Goal: Task Accomplishment & Management: Use online tool/utility

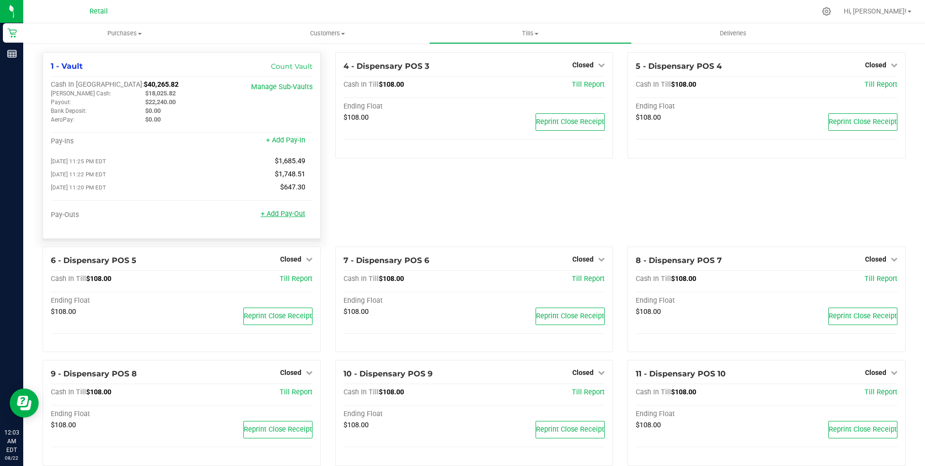
click at [277, 218] on link "+ Add Pay-Out" at bounding box center [283, 214] width 45 height 8
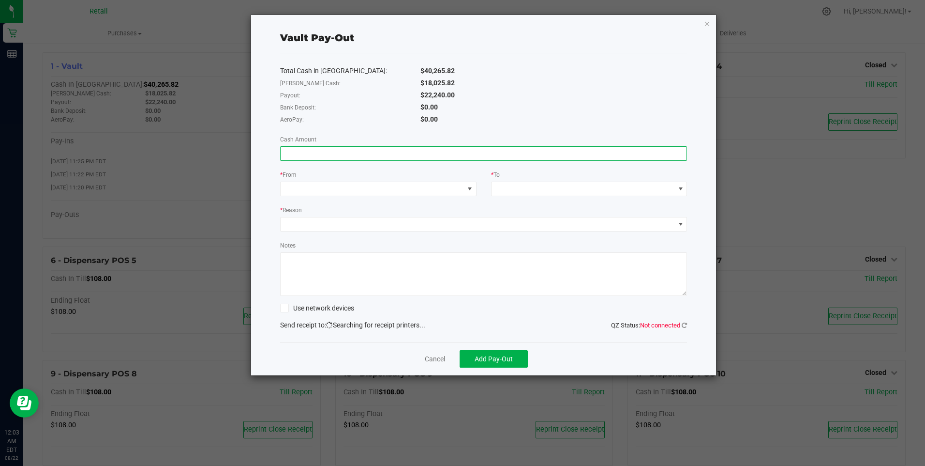
click at [286, 155] on input at bounding box center [484, 154] width 407 height 14
type input "1"
type input "$22,240.00"
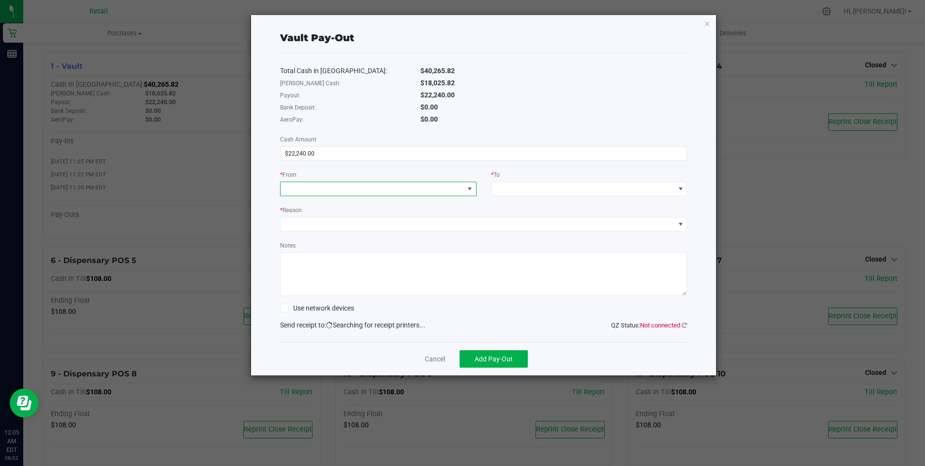
click at [294, 186] on span at bounding box center [372, 189] width 183 height 14
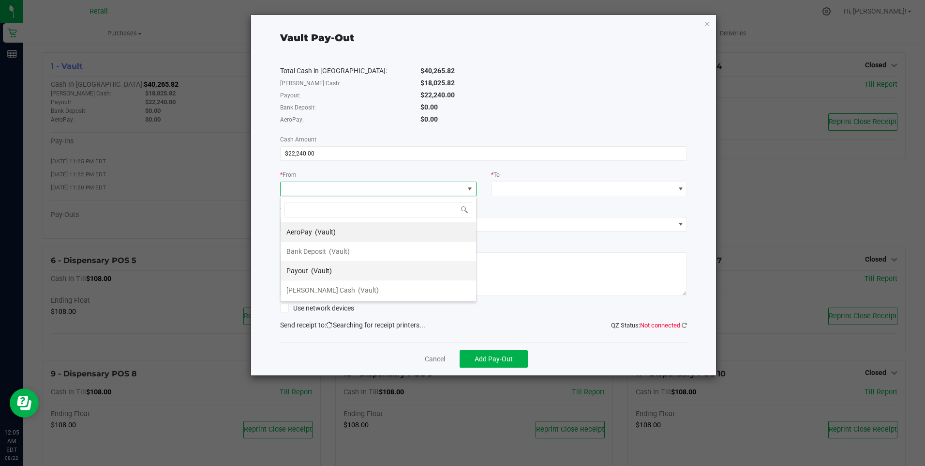
click at [303, 268] on span "Payout" at bounding box center [298, 271] width 22 height 8
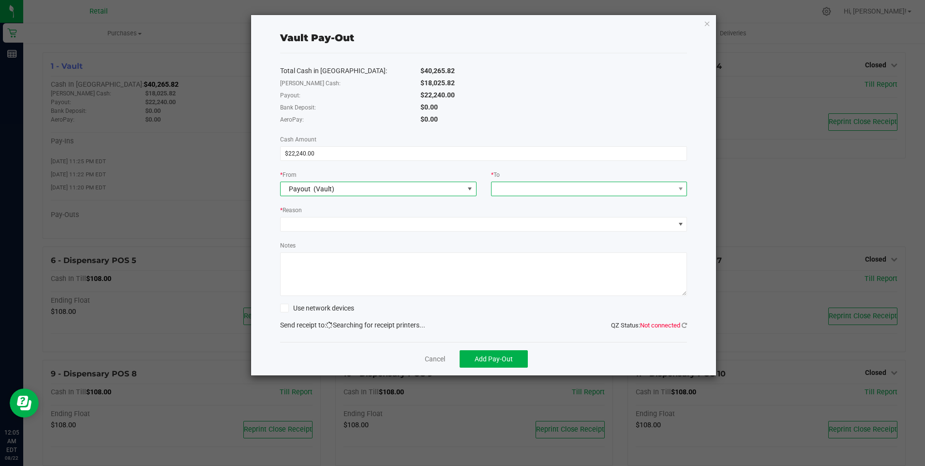
click at [498, 186] on div at bounding box center [499, 188] width 6 height 17
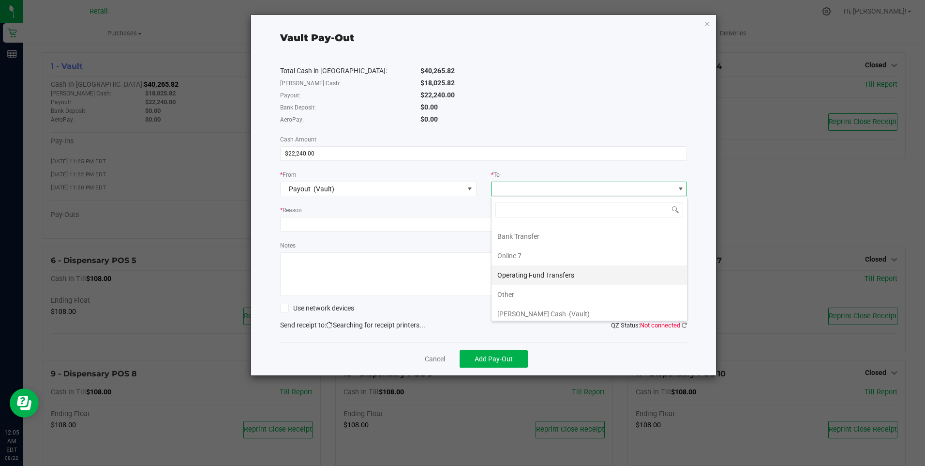
scroll to position [58, 0]
click at [528, 307] on span "[PERSON_NAME] Cash" at bounding box center [532, 309] width 69 height 8
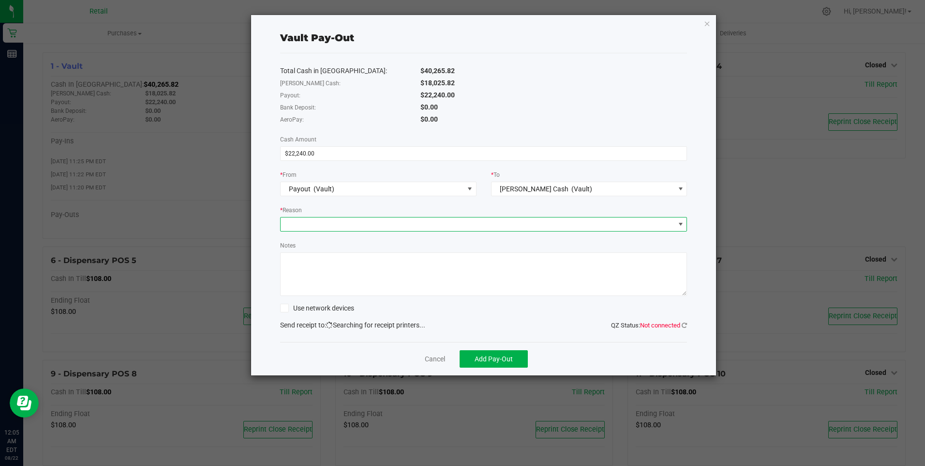
click at [288, 223] on span at bounding box center [478, 224] width 394 height 14
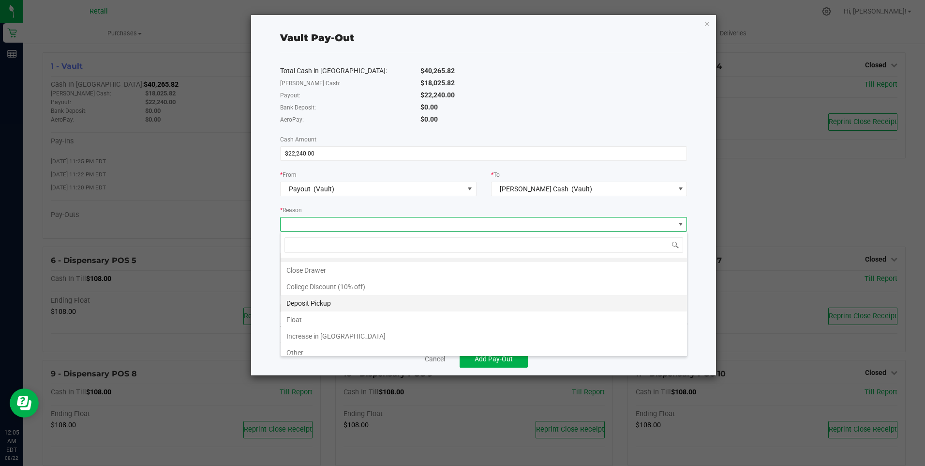
scroll to position [18, 0]
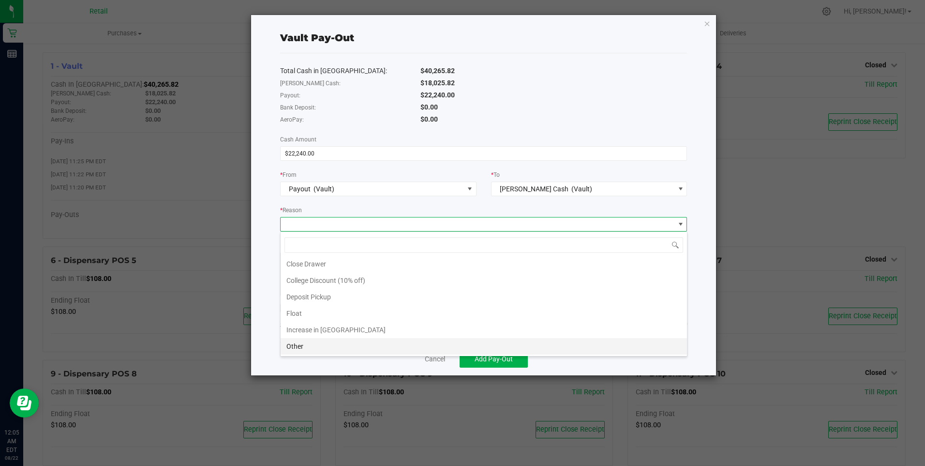
click at [296, 344] on li "Other" at bounding box center [484, 346] width 407 height 16
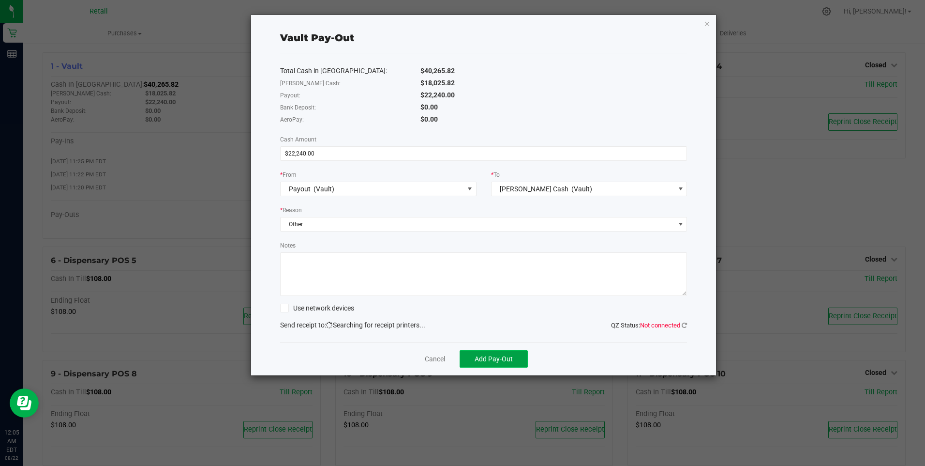
click at [497, 358] on span "Add Pay-Out" at bounding box center [494, 359] width 38 height 8
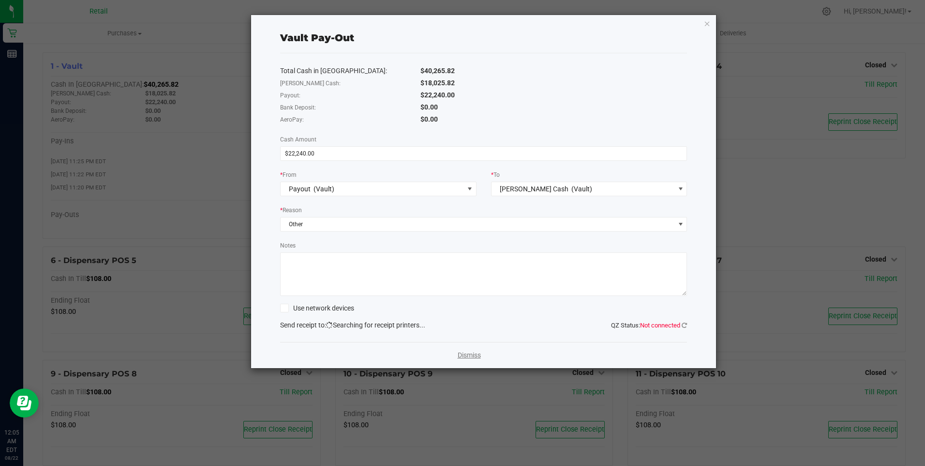
click at [468, 351] on link "Dismiss" at bounding box center [469, 355] width 23 height 10
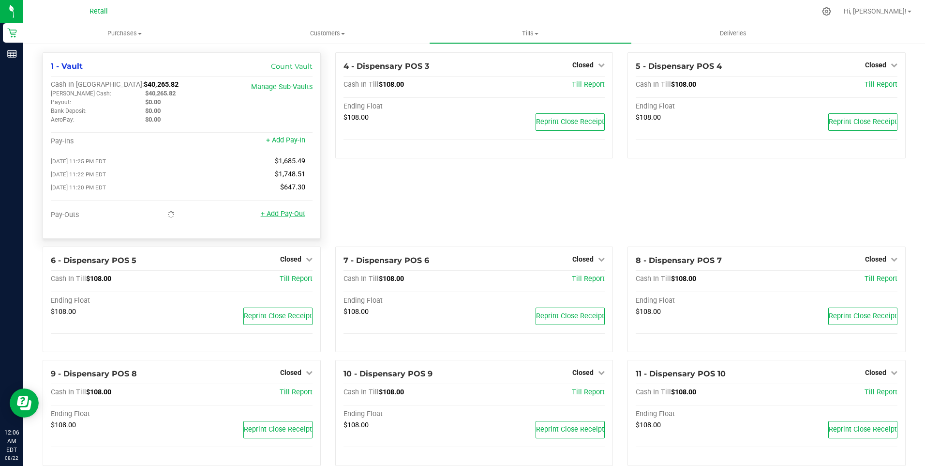
click at [267, 218] on link "+ Add Pay-Out" at bounding box center [283, 214] width 45 height 8
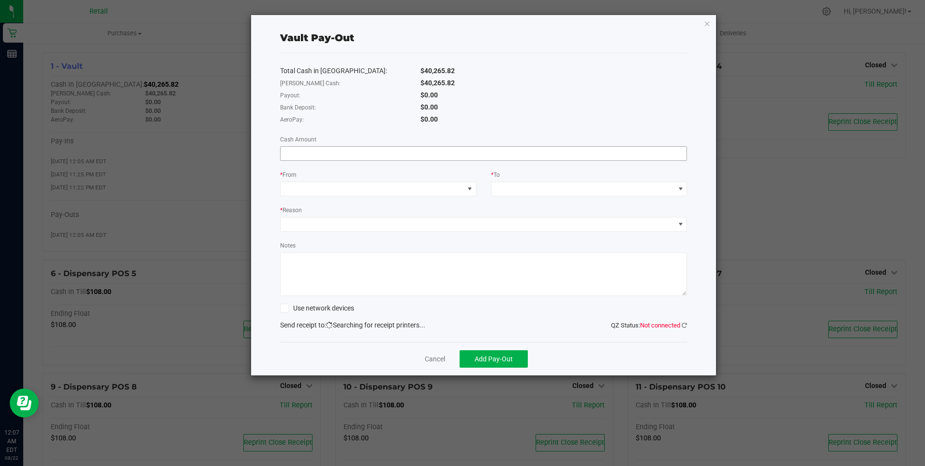
click at [288, 152] on input at bounding box center [484, 154] width 407 height 14
type input "$33,280.00"
click at [298, 182] on span at bounding box center [372, 189] width 183 height 14
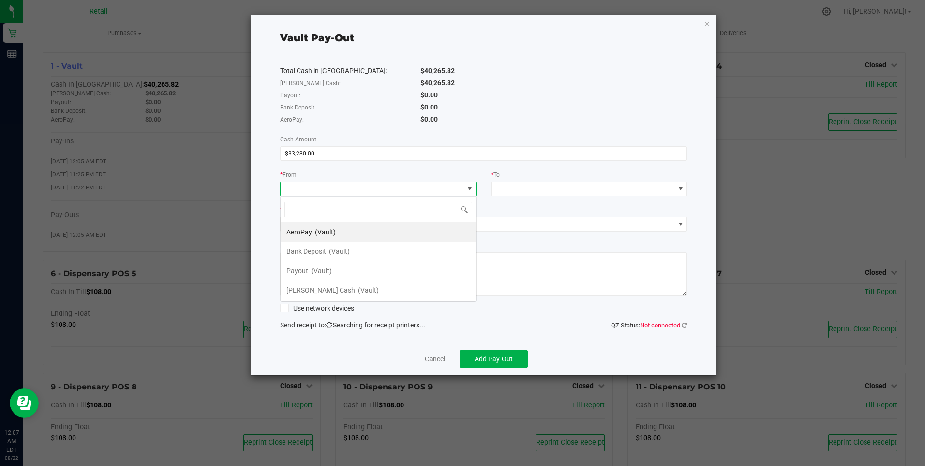
scroll to position [15, 197]
click at [307, 289] on span "[PERSON_NAME] Cash" at bounding box center [321, 290] width 69 height 8
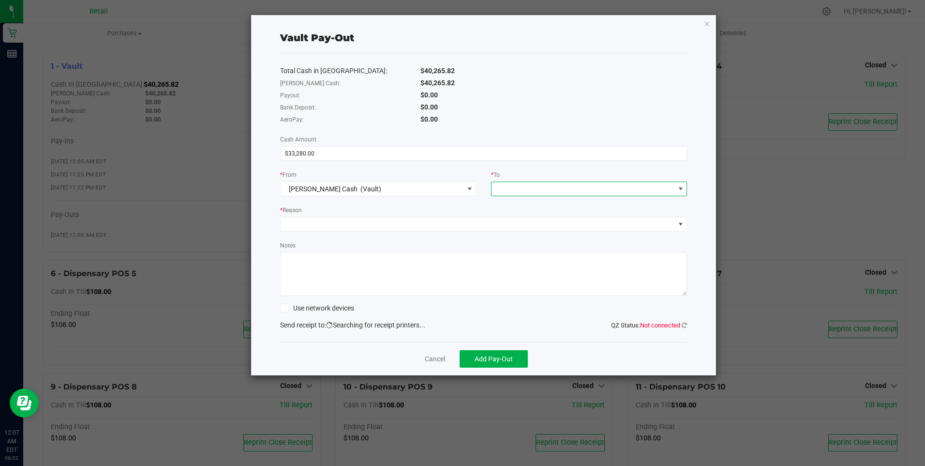
click at [499, 182] on div at bounding box center [499, 188] width 6 height 17
click at [537, 269] on div "Bank Deposit (Vault)" at bounding box center [529, 270] width 63 height 17
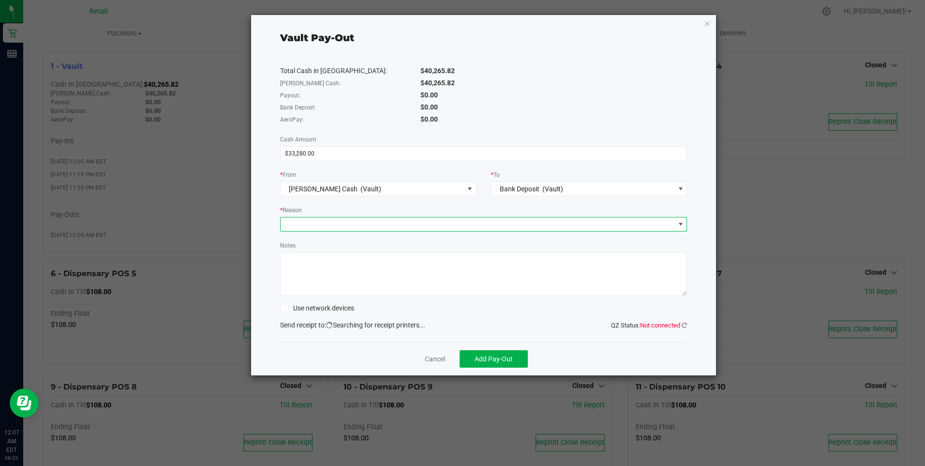
click at [336, 222] on span at bounding box center [478, 224] width 394 height 14
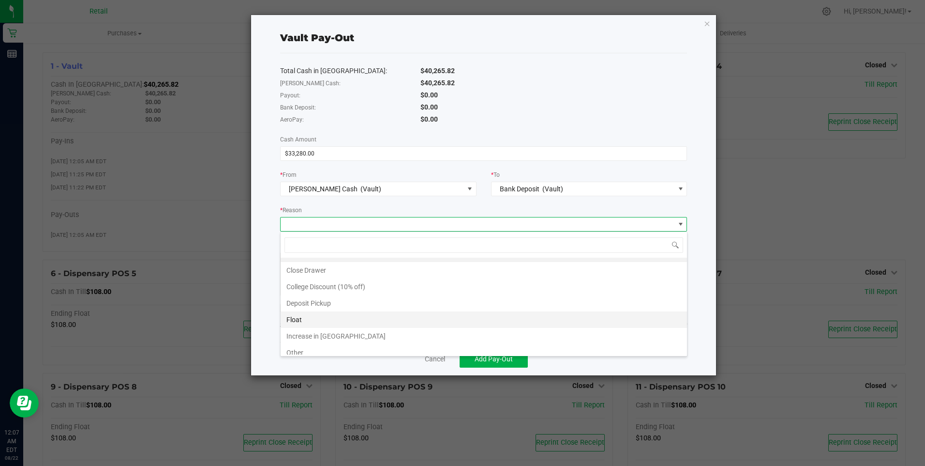
scroll to position [18, 0]
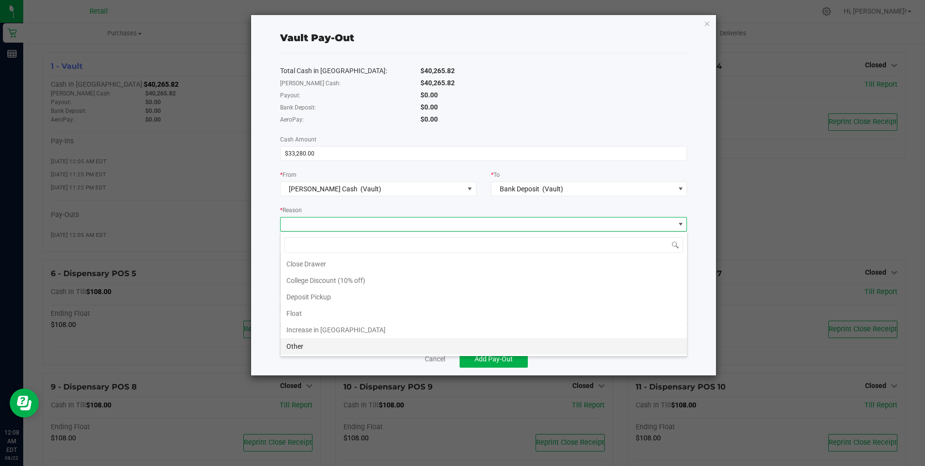
click at [289, 343] on li "Other" at bounding box center [484, 346] width 407 height 16
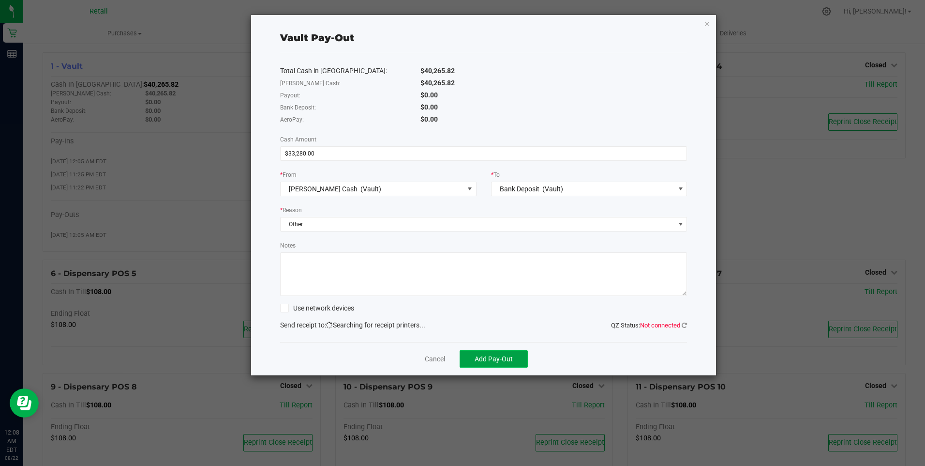
click at [486, 353] on button "Add Pay-Out" at bounding box center [494, 358] width 68 height 17
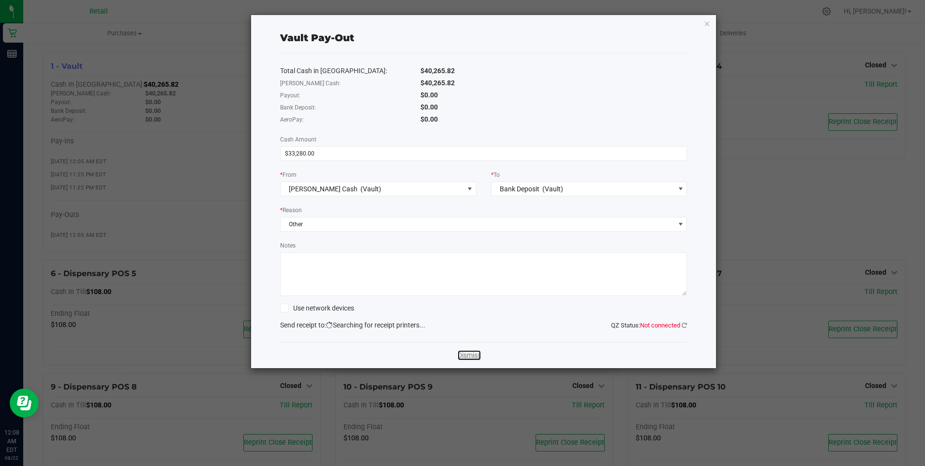
click at [471, 354] on link "Dismiss" at bounding box center [469, 355] width 23 height 10
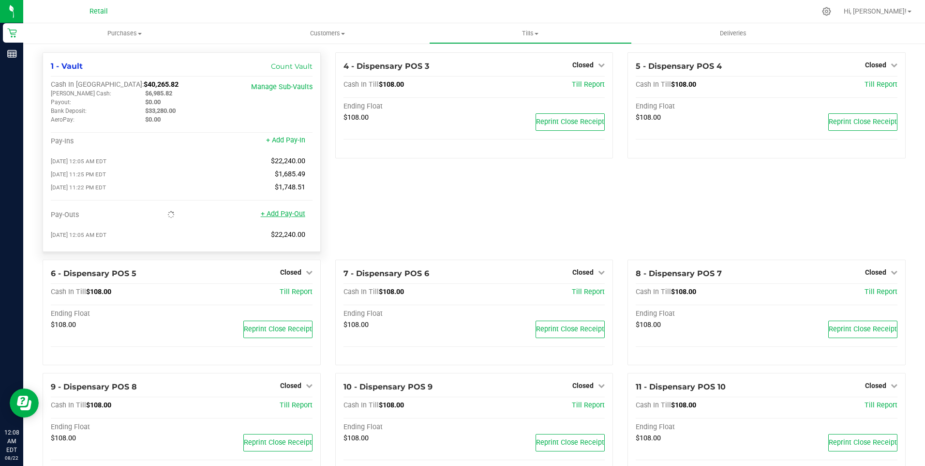
click at [277, 218] on link "+ Add Pay-Out" at bounding box center [283, 214] width 45 height 8
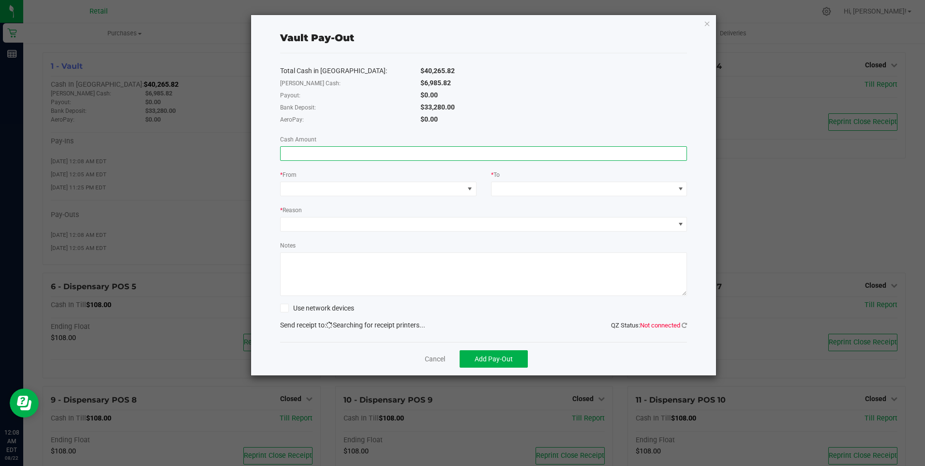
click at [292, 148] on input at bounding box center [484, 154] width 407 height 14
type input "$33,280.00"
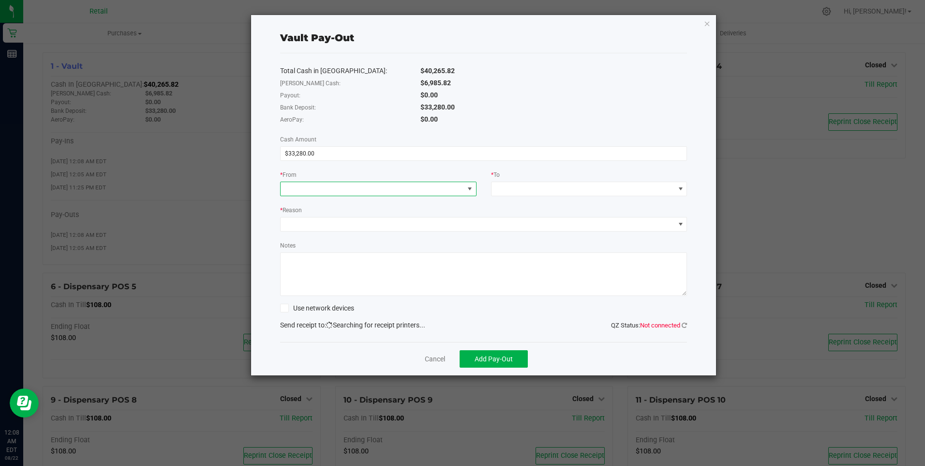
click at [295, 188] on span at bounding box center [372, 189] width 183 height 14
click at [299, 187] on span at bounding box center [372, 189] width 183 height 14
click at [301, 182] on span at bounding box center [372, 189] width 183 height 14
click at [314, 249] on span "Bank Deposit" at bounding box center [307, 251] width 40 height 8
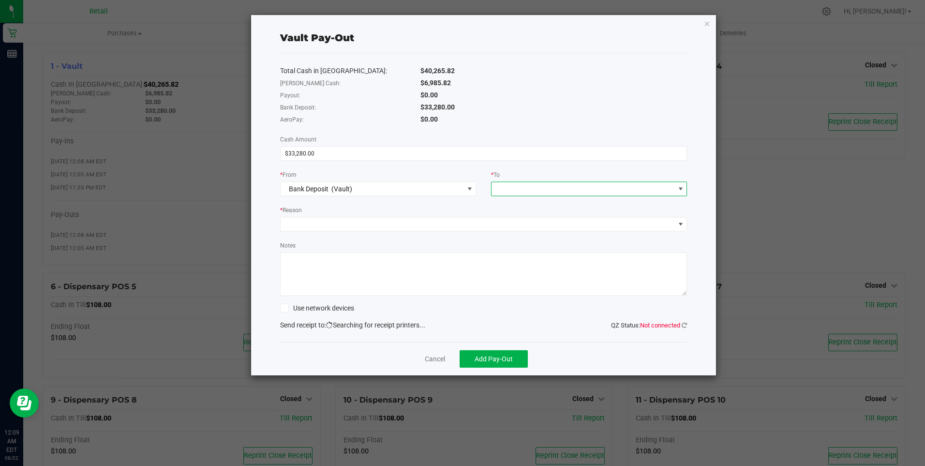
click at [502, 189] on span at bounding box center [583, 189] width 183 height 14
click at [524, 265] on div "Bank Transfer" at bounding box center [520, 270] width 44 height 17
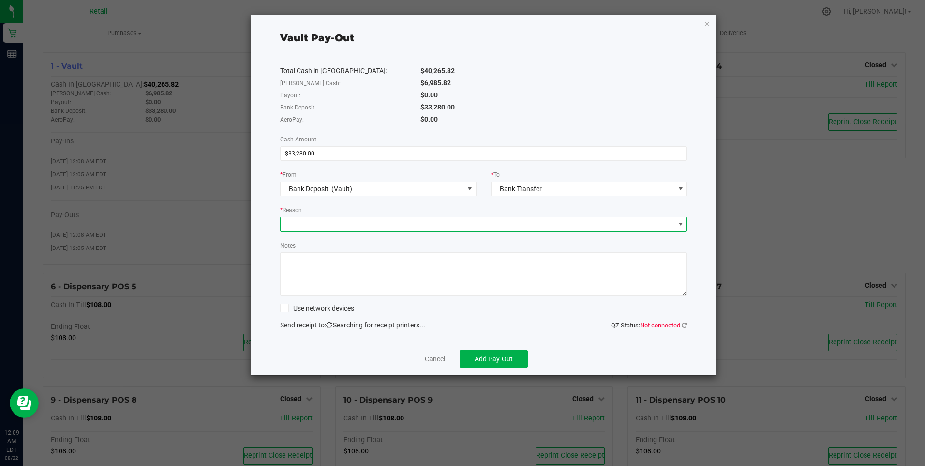
click at [286, 219] on span at bounding box center [478, 224] width 394 height 14
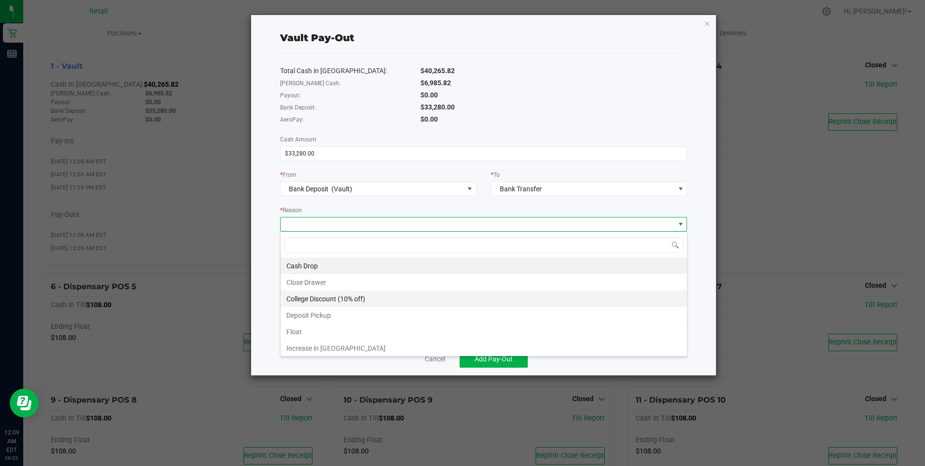
scroll to position [18, 0]
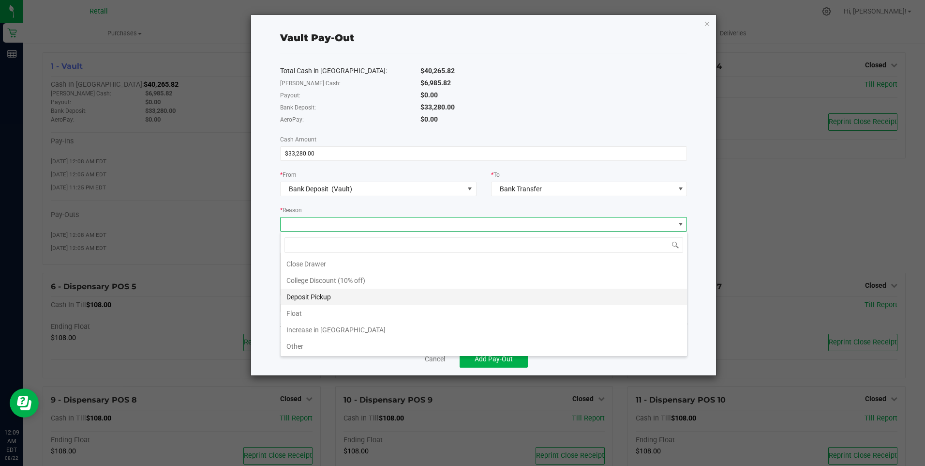
click at [314, 293] on li "Deposit Pickup" at bounding box center [484, 296] width 407 height 16
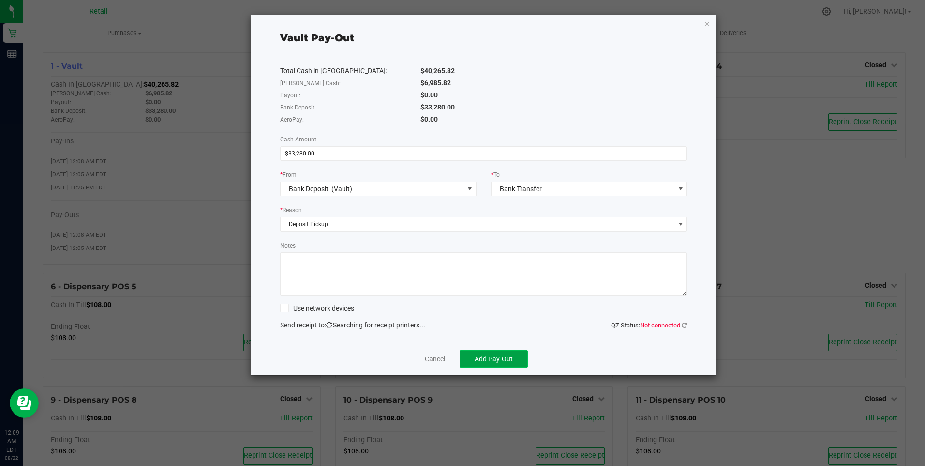
click at [492, 357] on span "Add Pay-Out" at bounding box center [494, 359] width 38 height 8
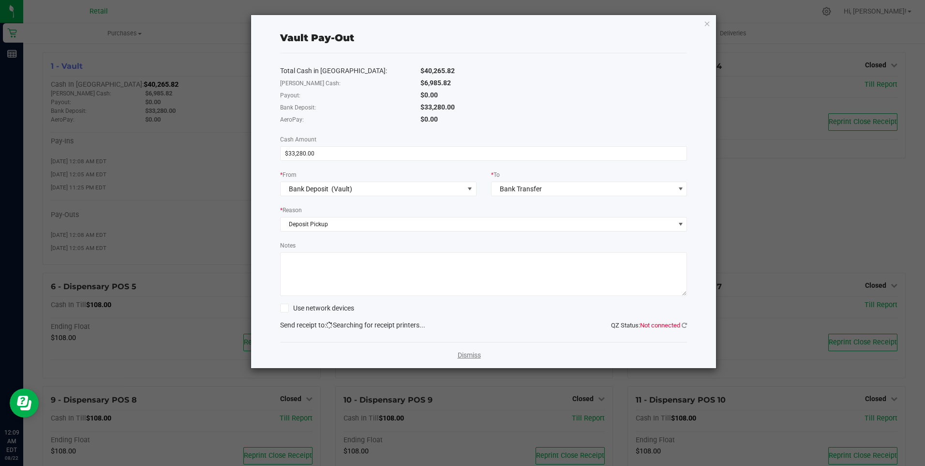
click at [478, 353] on link "Dismiss" at bounding box center [469, 355] width 23 height 10
